Goal: Information Seeking & Learning: Learn about a topic

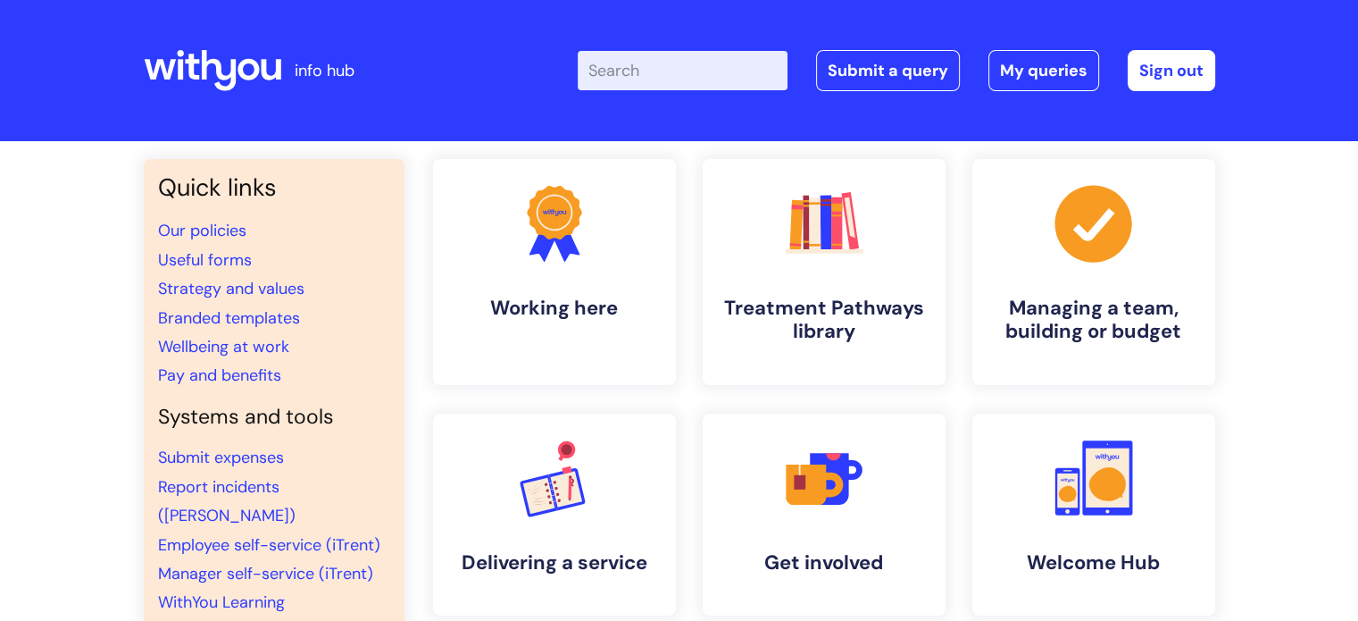
click at [682, 73] on input "Enter your search term here..." at bounding box center [683, 70] width 210 height 39
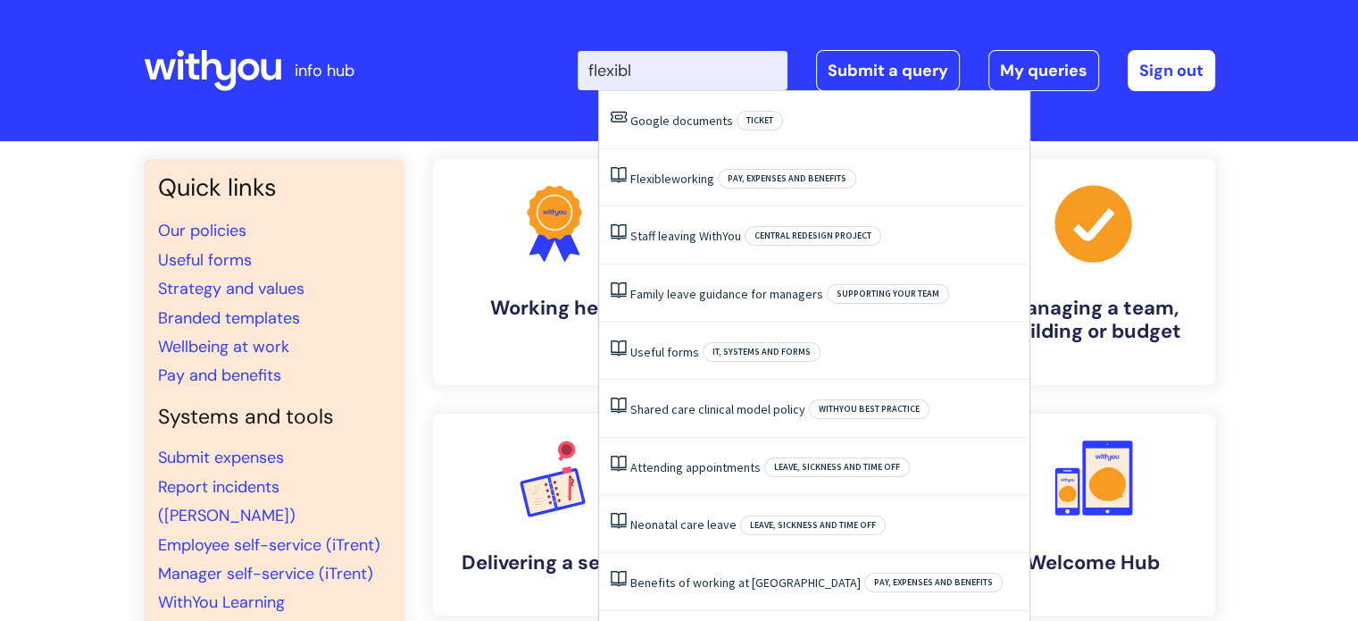
type input "flexible"
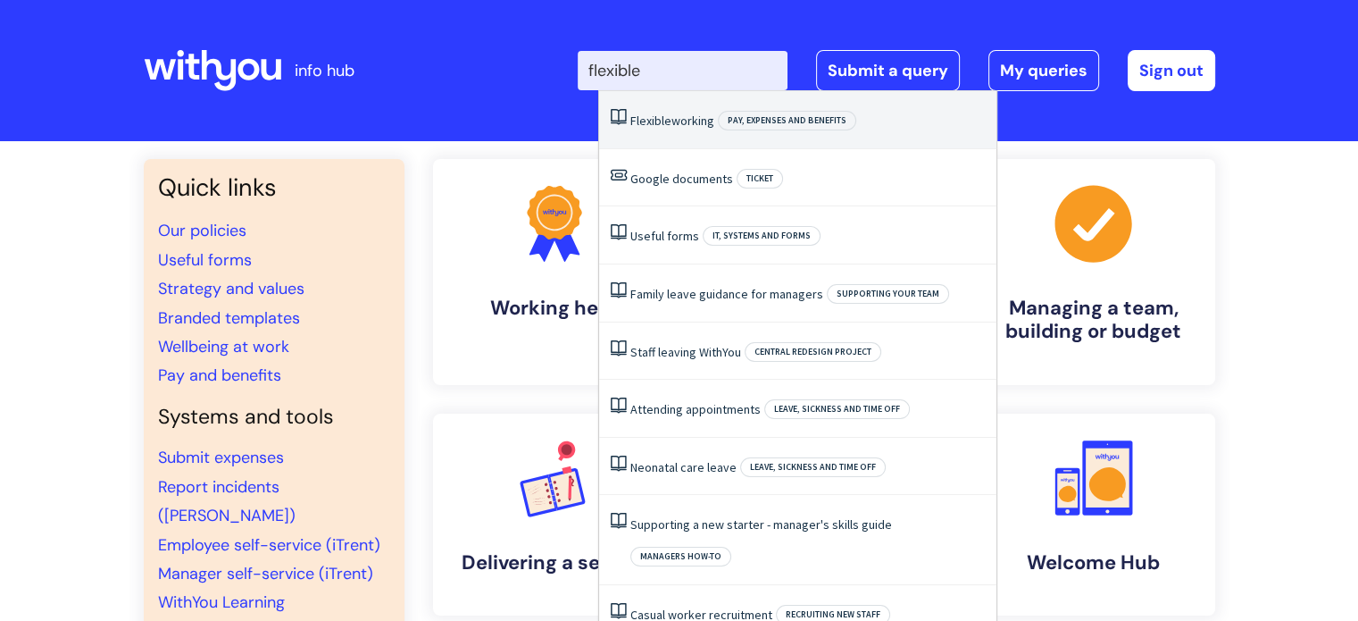
click at [673, 119] on link "Flexible working" at bounding box center [673, 121] width 84 height 16
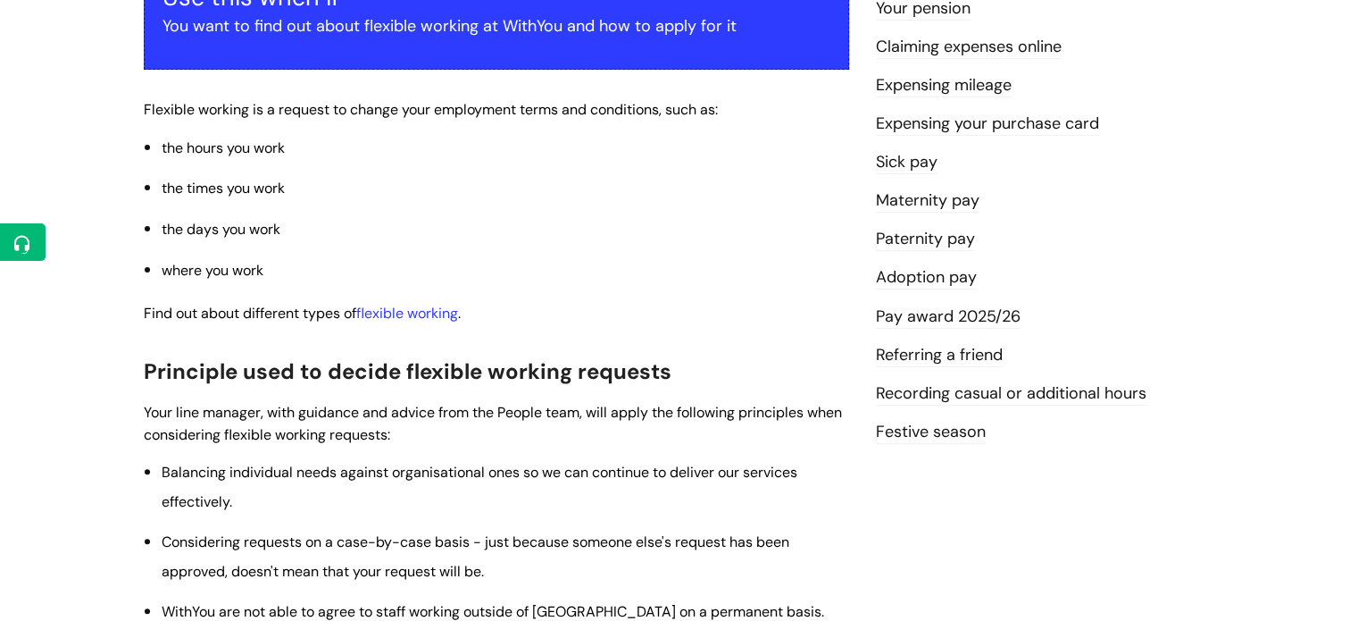
scroll to position [357, 0]
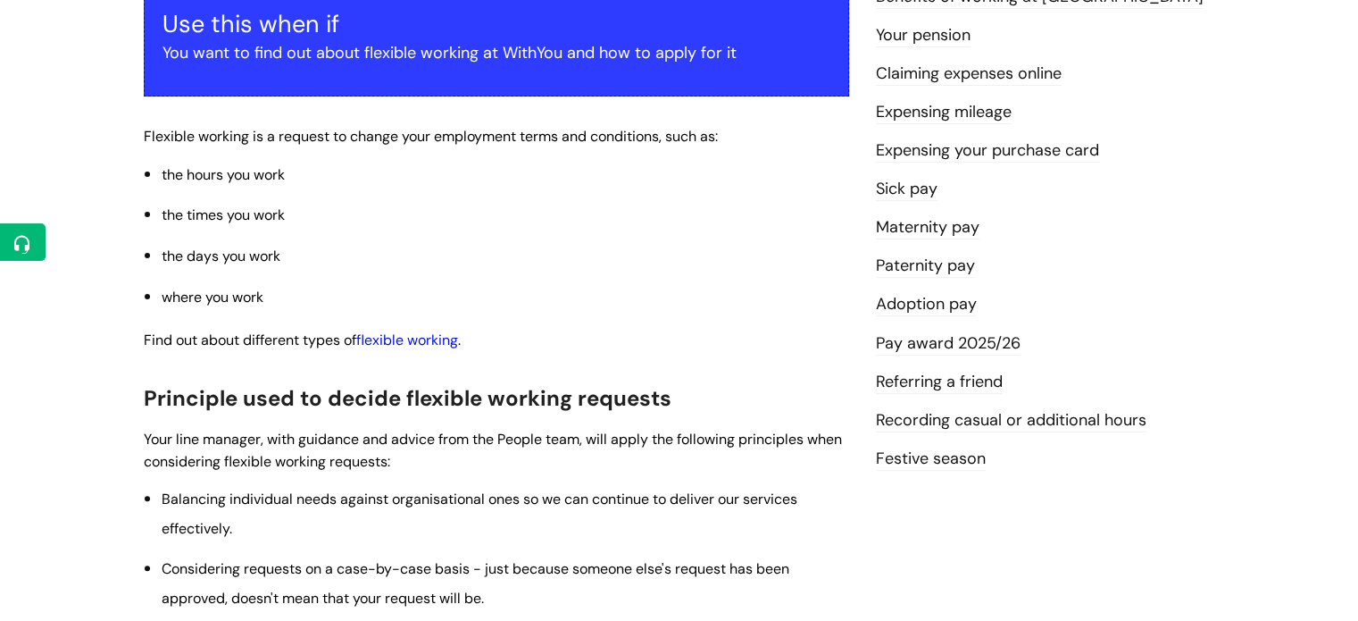
click at [408, 342] on link "flexible working" at bounding box center [407, 339] width 102 height 19
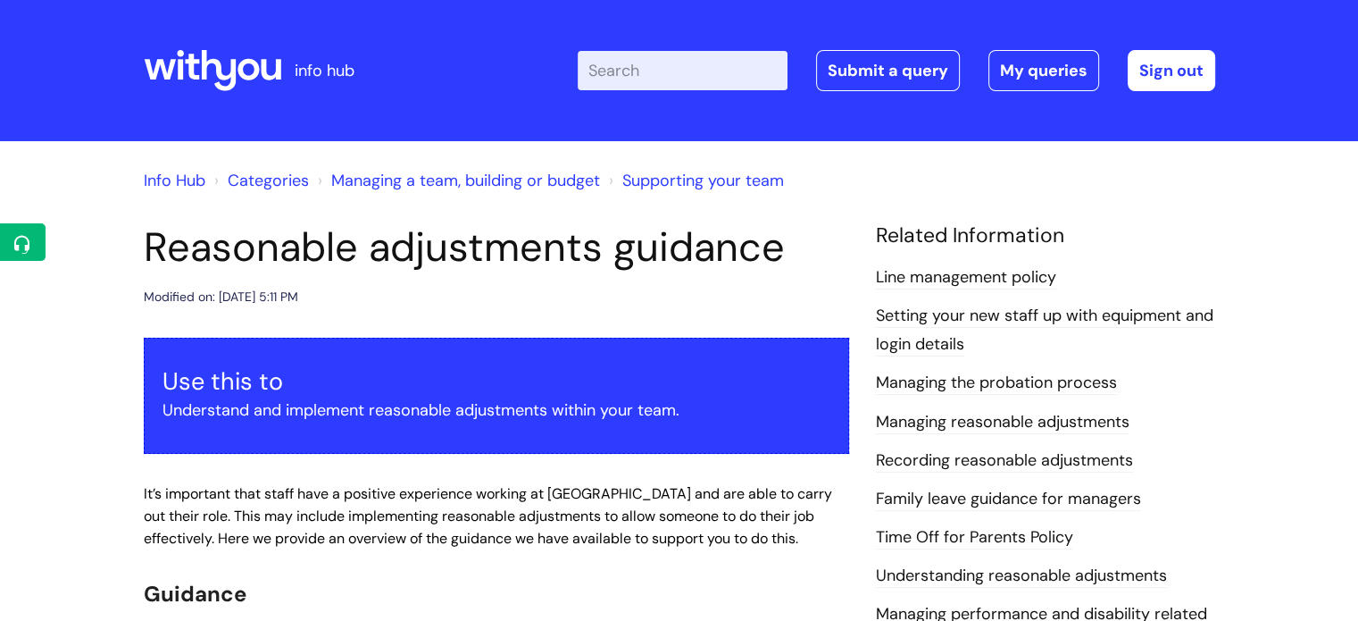
click at [684, 77] on input "Enter your search term here..." at bounding box center [683, 70] width 210 height 39
type input "flexible working FAQ"
click button "Search" at bounding box center [0, 0] width 0 height 0
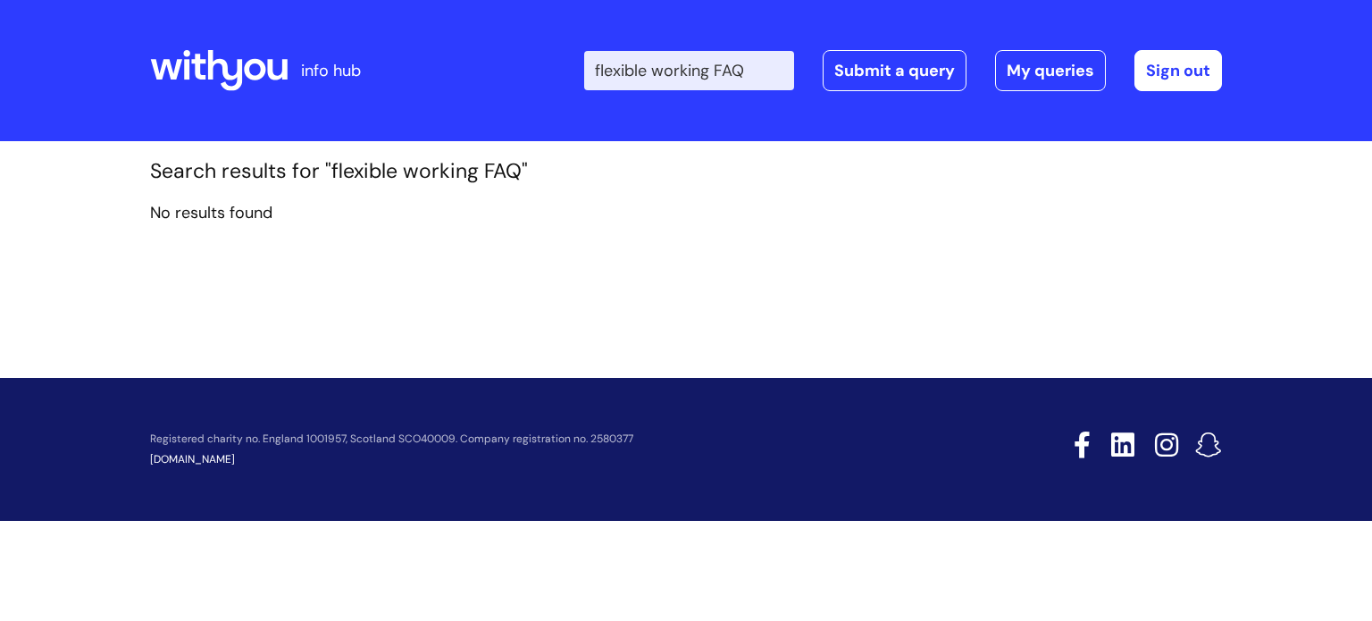
click at [765, 69] on input "flexible working FAQ" at bounding box center [689, 70] width 210 height 39
type input "flexible working"
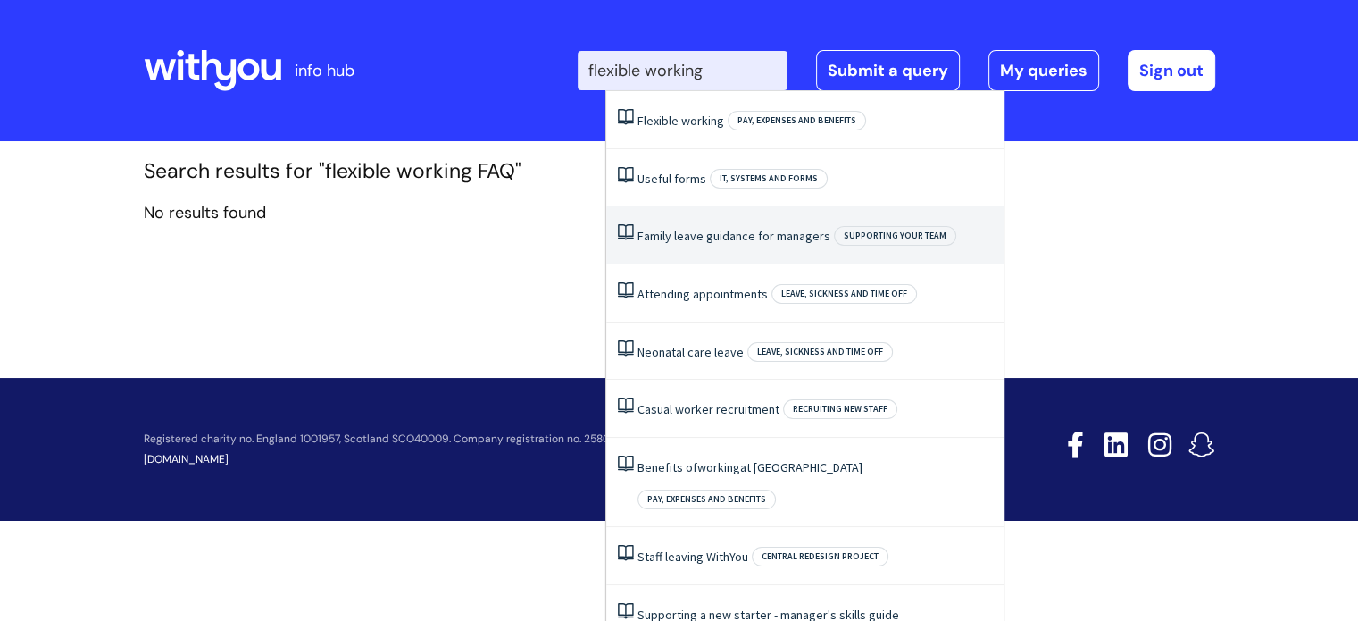
click at [730, 239] on link "Family leave guidance for managers" at bounding box center [734, 236] width 193 height 16
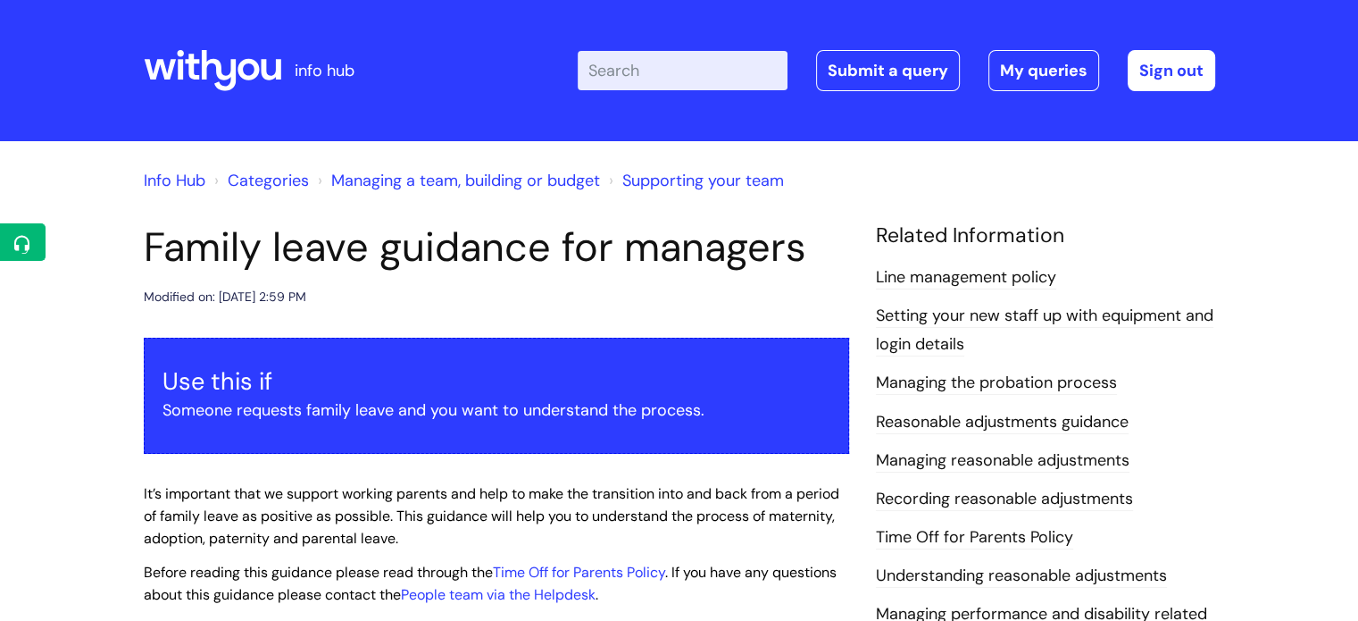
click at [453, 181] on link "Managing a team, building or budget" at bounding box center [465, 180] width 269 height 21
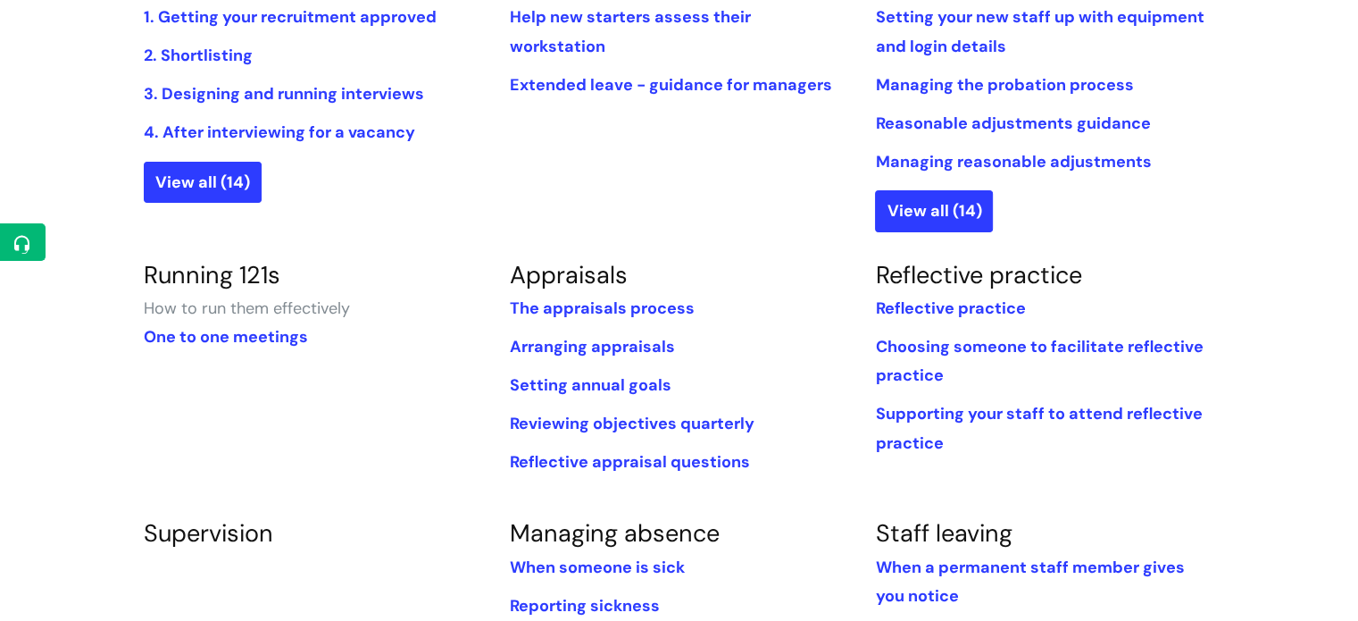
scroll to position [436, 0]
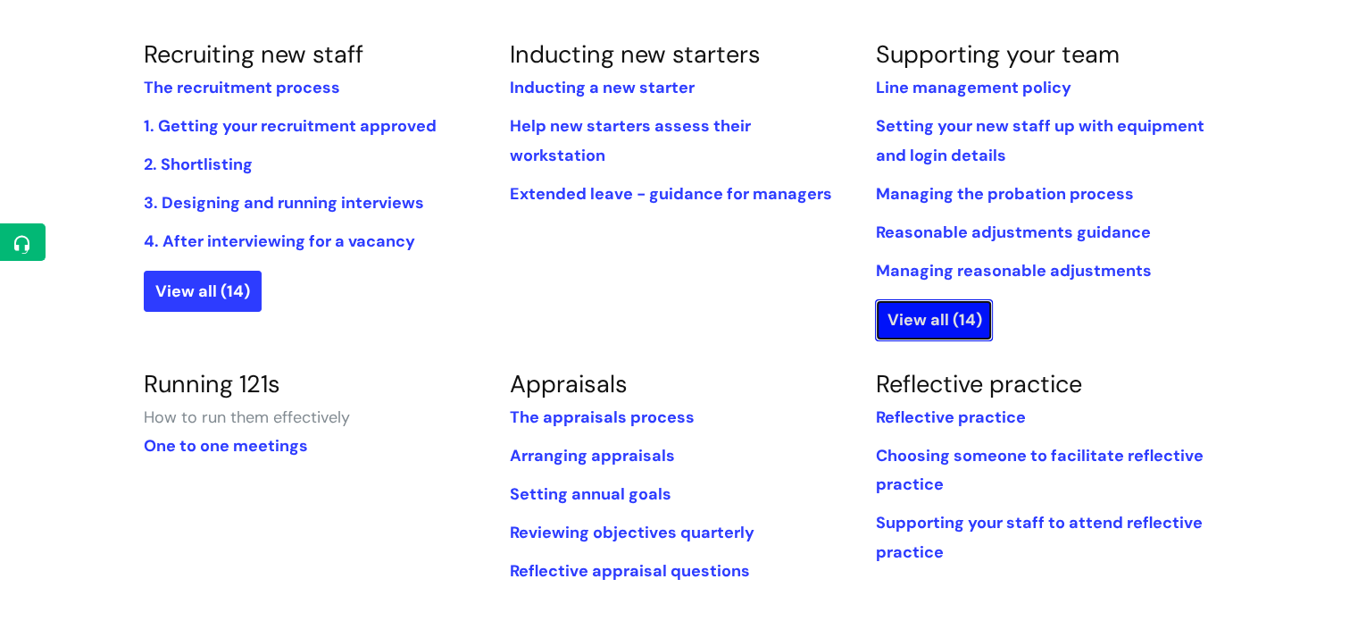
click at [944, 319] on link "View all (14)" at bounding box center [934, 319] width 118 height 41
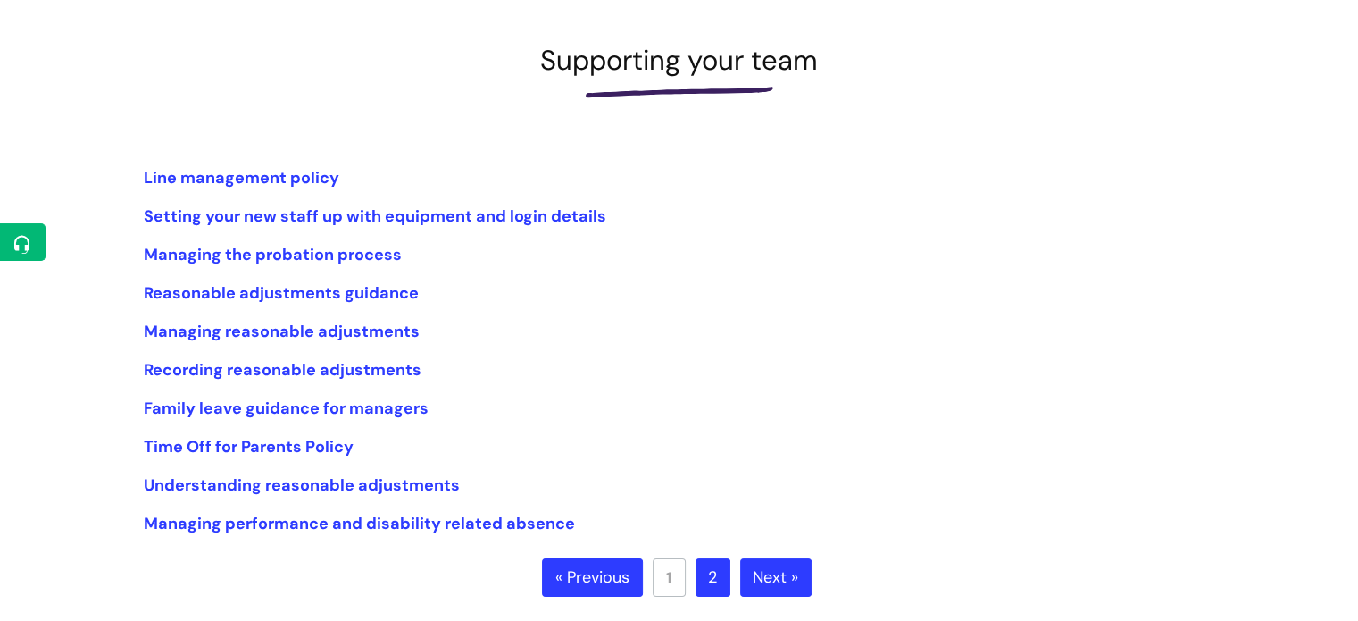
scroll to position [268, 0]
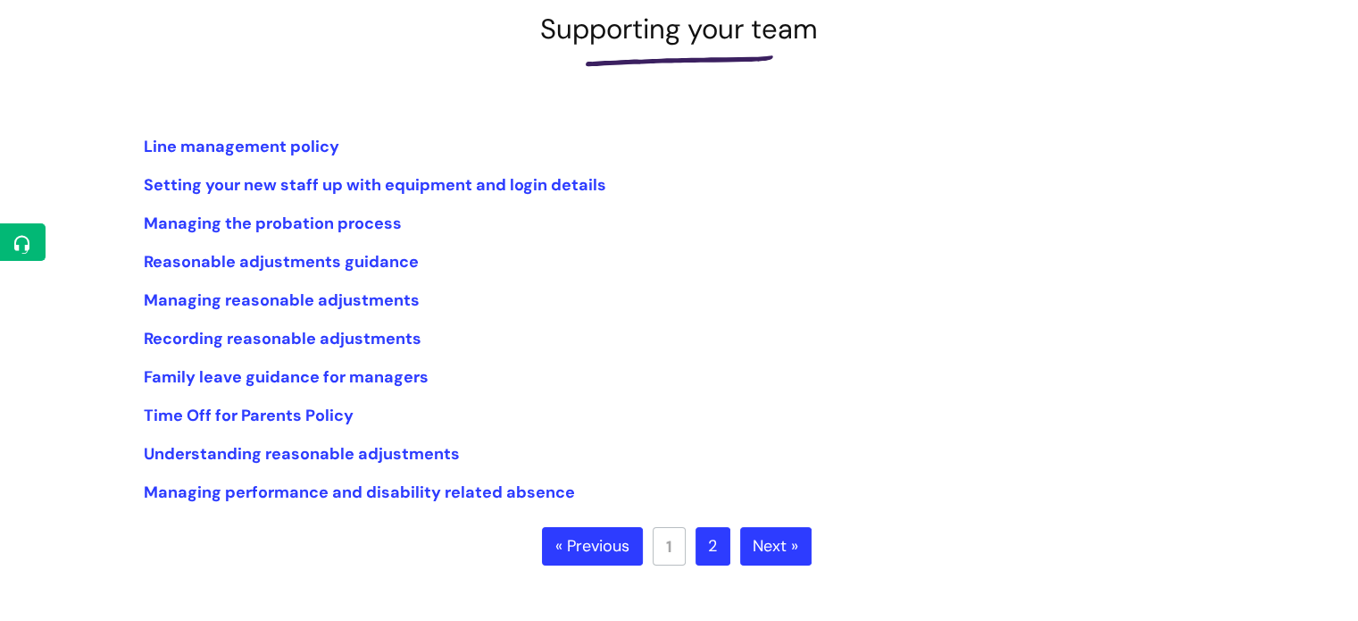
click at [710, 544] on link "2" at bounding box center [713, 546] width 35 height 39
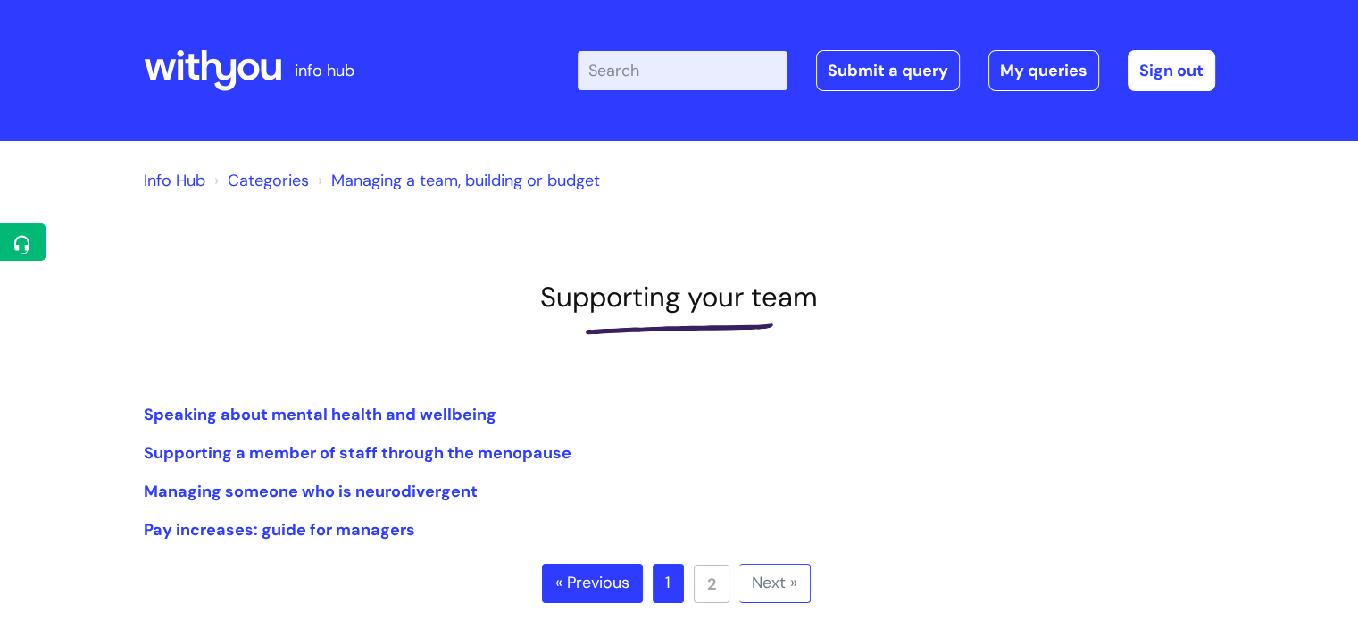
click at [672, 580] on link "1" at bounding box center [668, 583] width 31 height 39
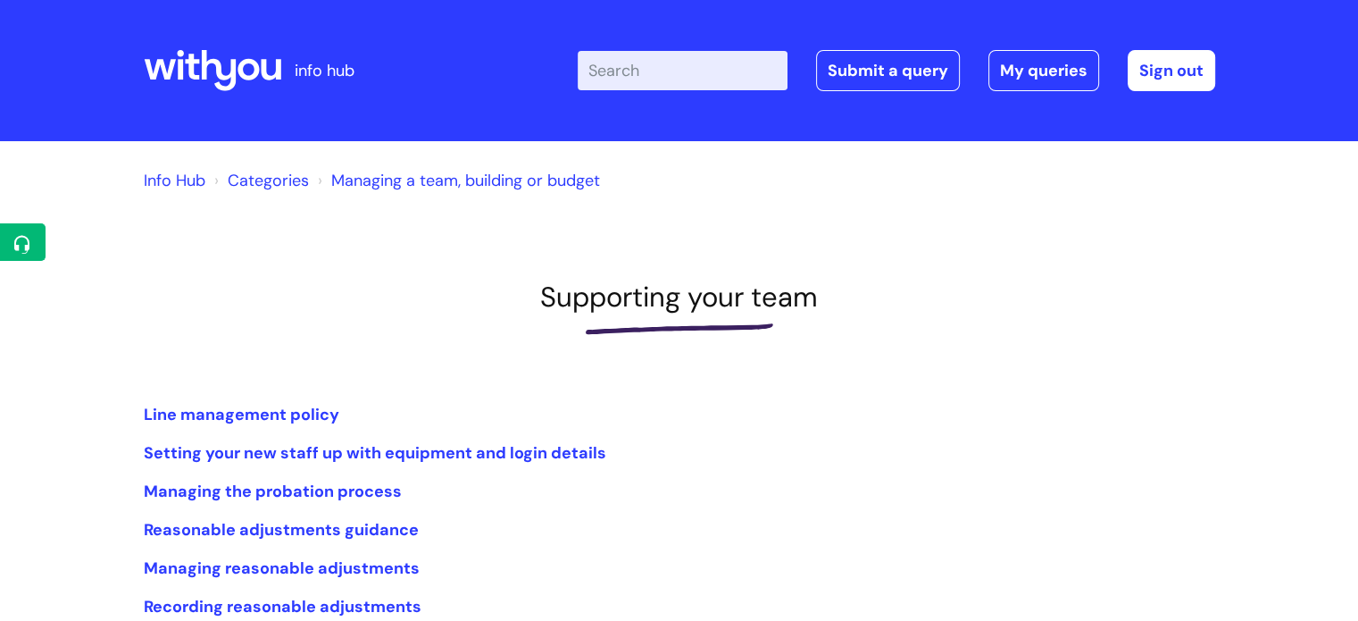
click at [634, 85] on input "Enter your search term here..." at bounding box center [683, 70] width 210 height 39
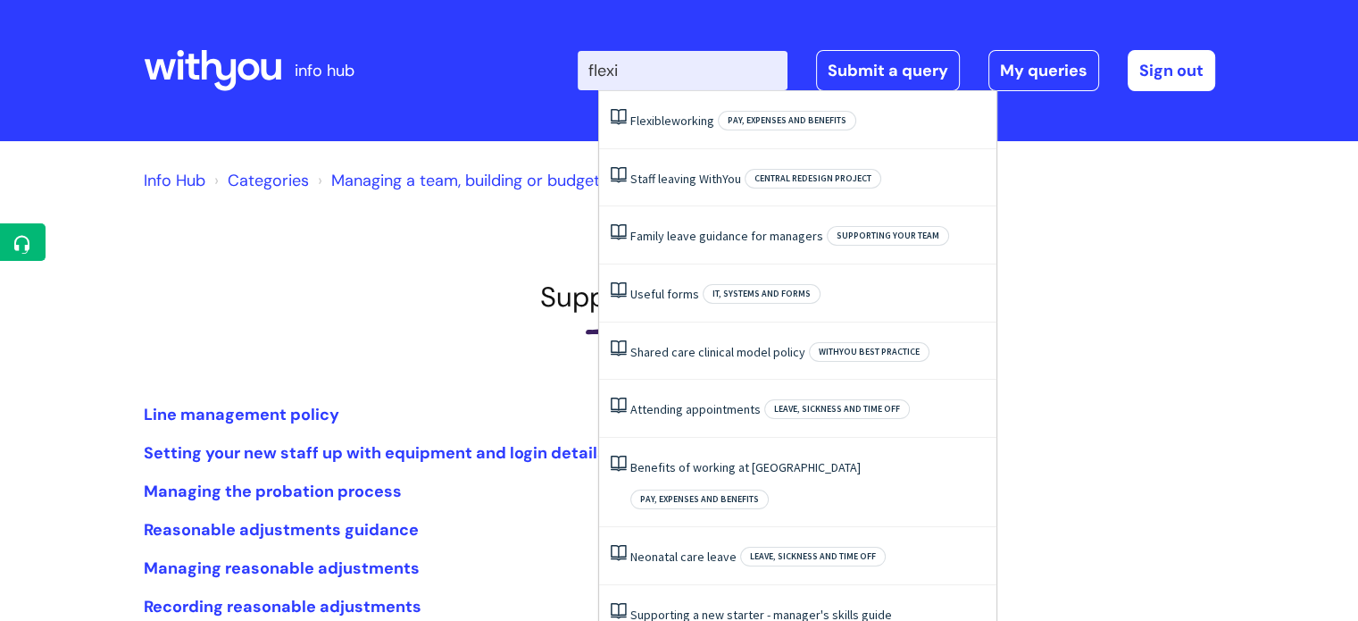
type input "flexib"
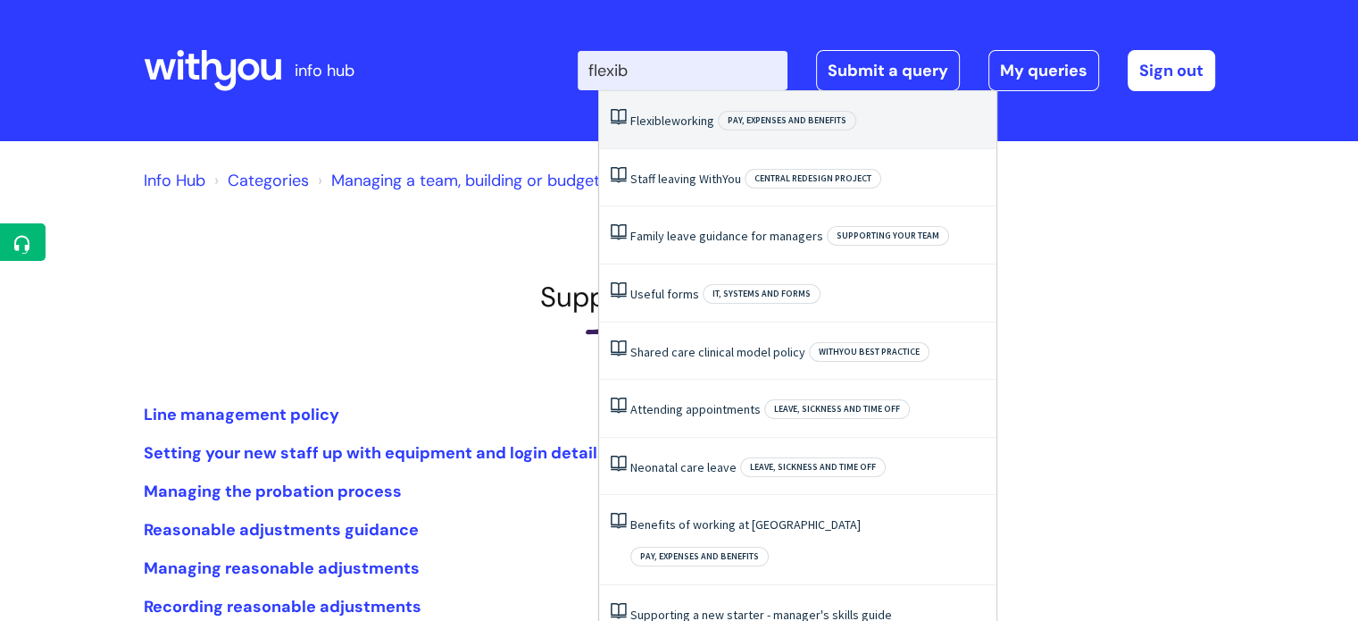
click at [684, 135] on li "Flexible working Pay, expenses and benefits" at bounding box center [797, 120] width 397 height 58
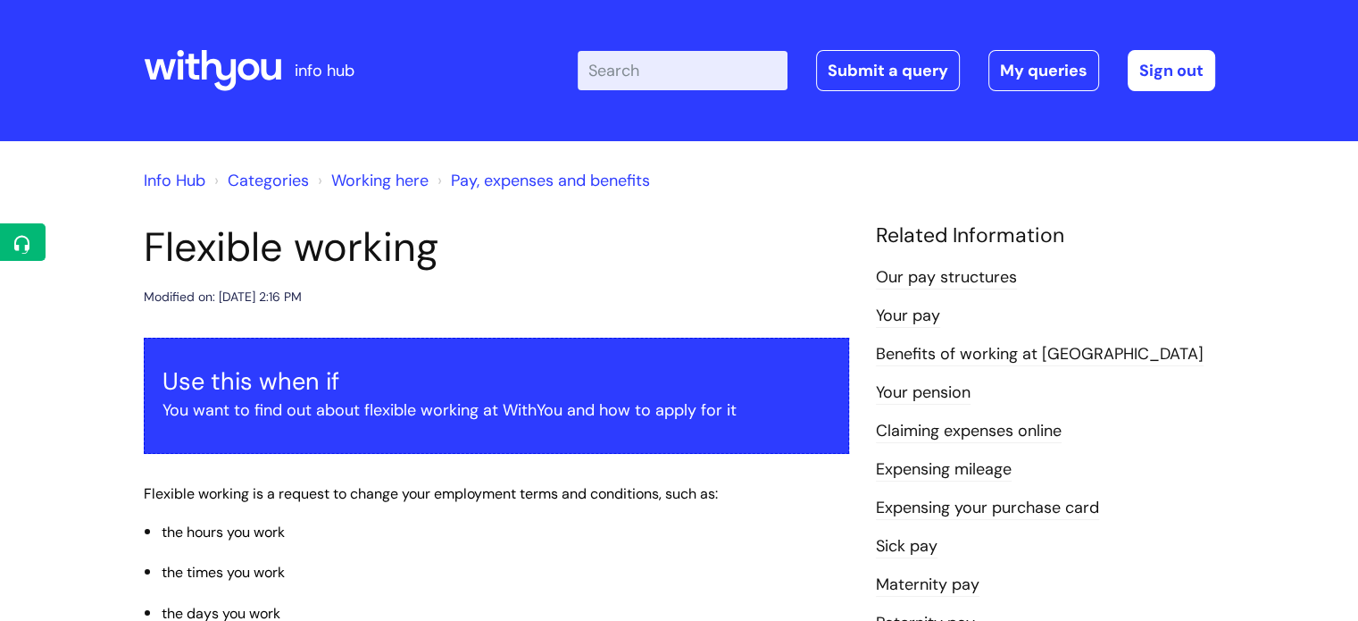
click at [663, 63] on input "Enter your search term here..." at bounding box center [683, 70] width 210 height 39
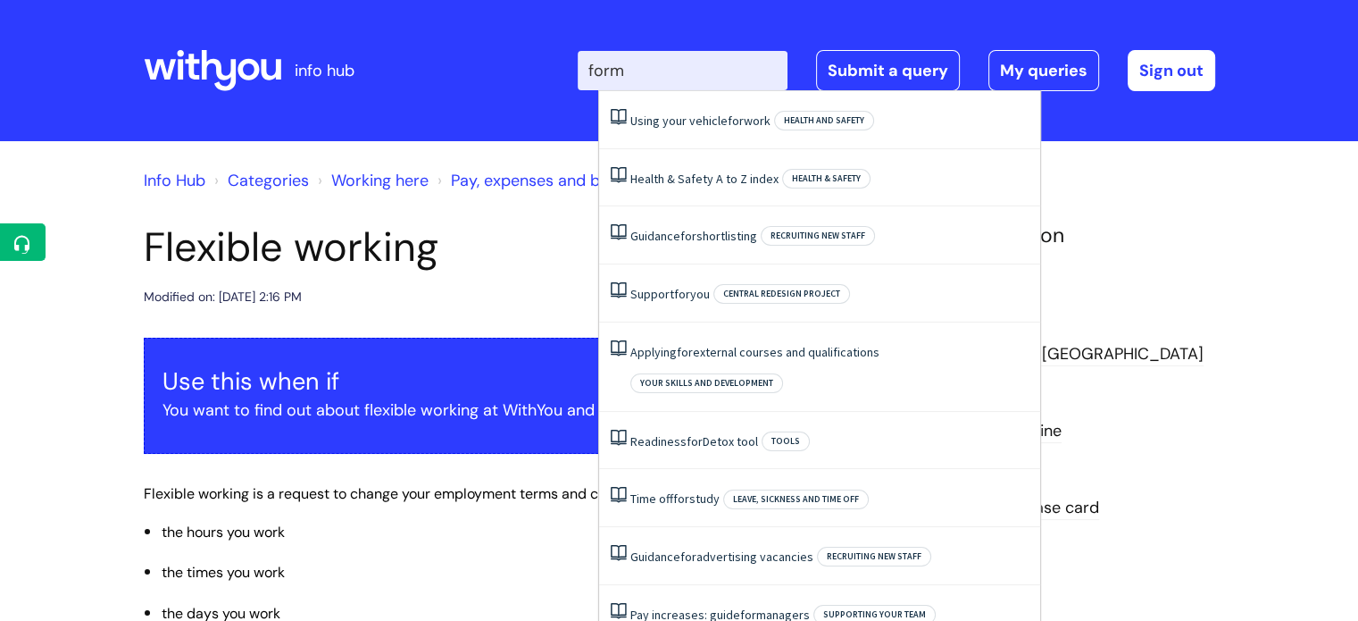
type input "forms"
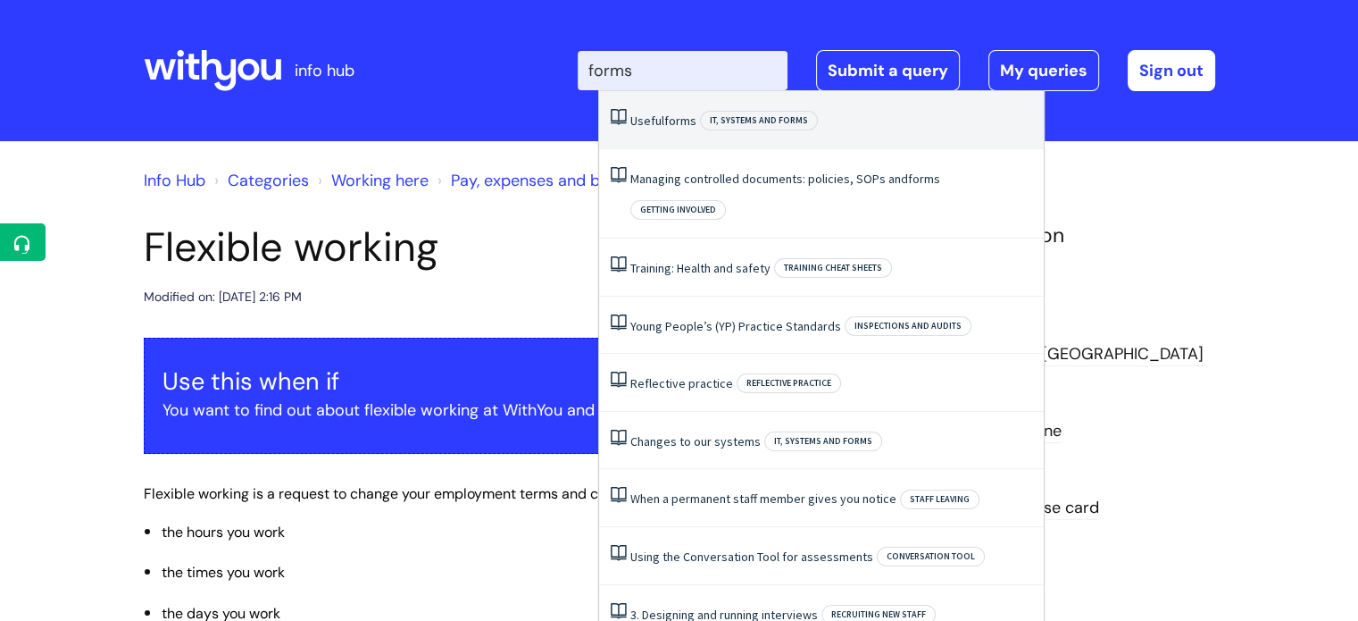
click at [670, 113] on span "forms" at bounding box center [680, 121] width 32 height 16
